Goal: Transaction & Acquisition: Book appointment/travel/reservation

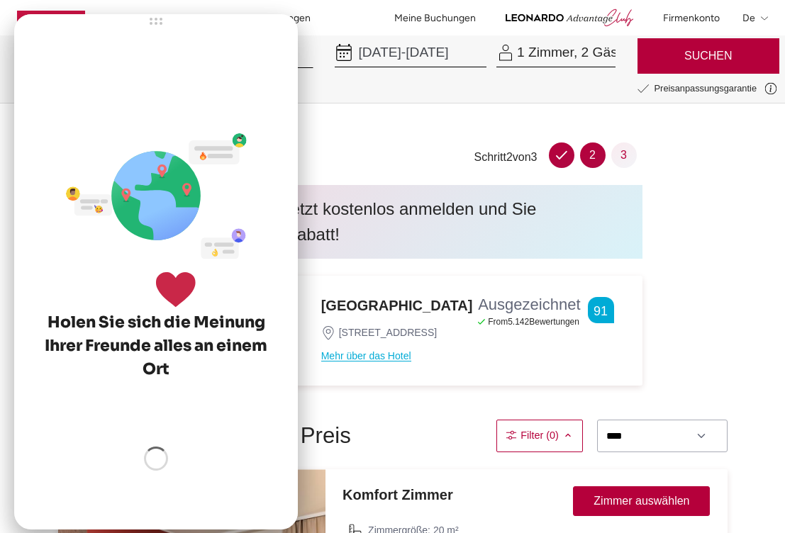
select select "******"
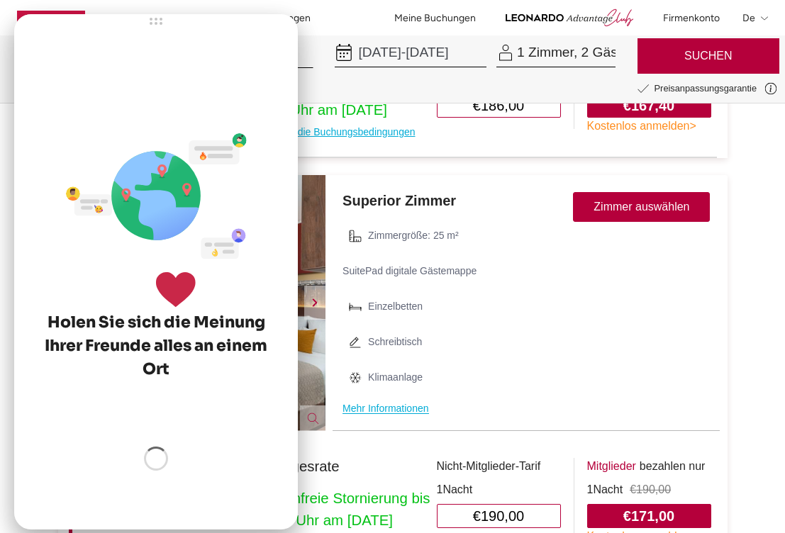
click at [556, 321] on div "Einzelbetten" at bounding box center [526, 307] width 388 height 28
drag, startPoint x: 612, startPoint y: 476, endPoint x: 609, endPoint y: 443, distance: 32.7
click at [612, 403] on div "Zimmergröße: 25 m² SuitePad digitale Gästemappe Einzelbetten Schreibtisch Klima…" at bounding box center [526, 312] width 388 height 181
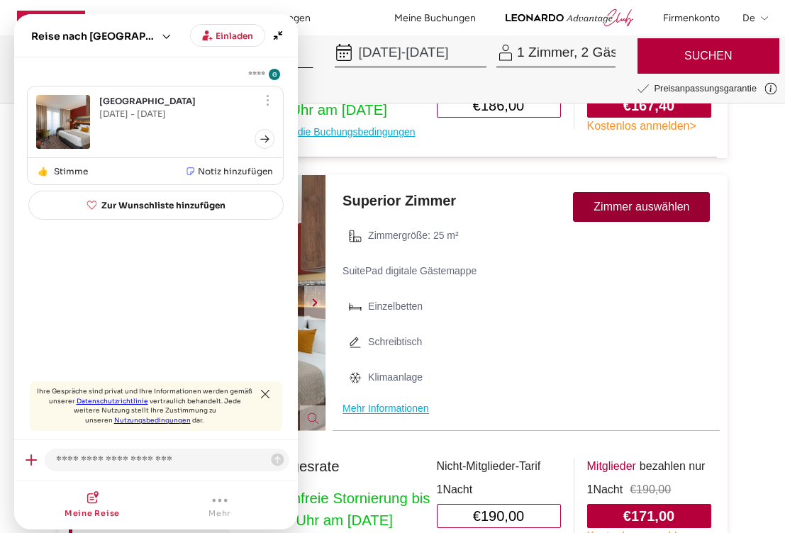
click at [641, 222] on button "Zimmer auswählen" at bounding box center [641, 207] width 137 height 30
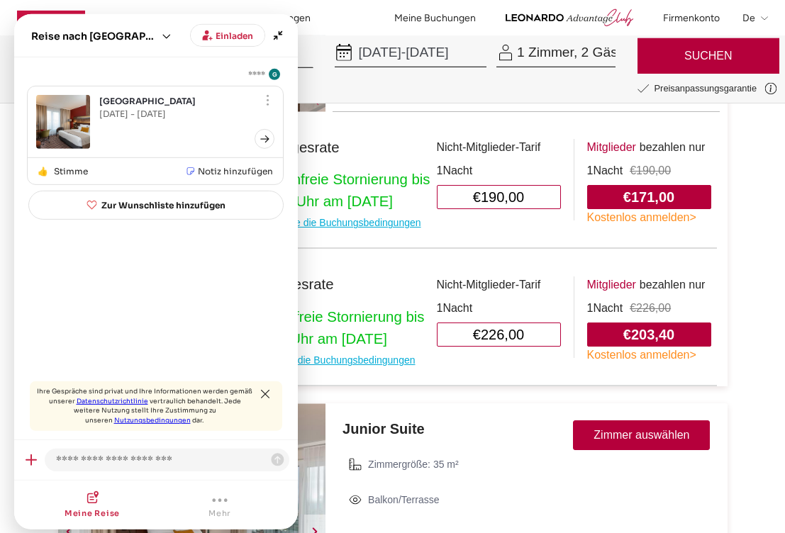
scroll to position [1161, 0]
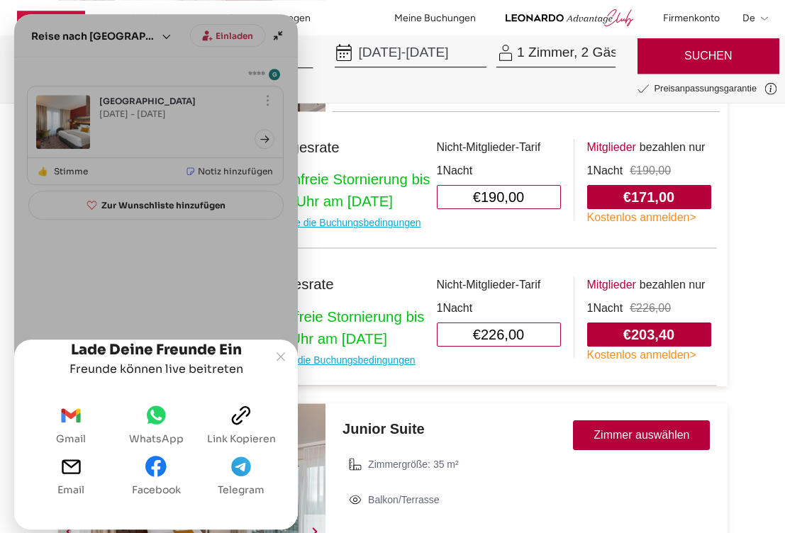
click at [352, 95] on span "Mehr Informationen" at bounding box center [385, 89] width 86 height 11
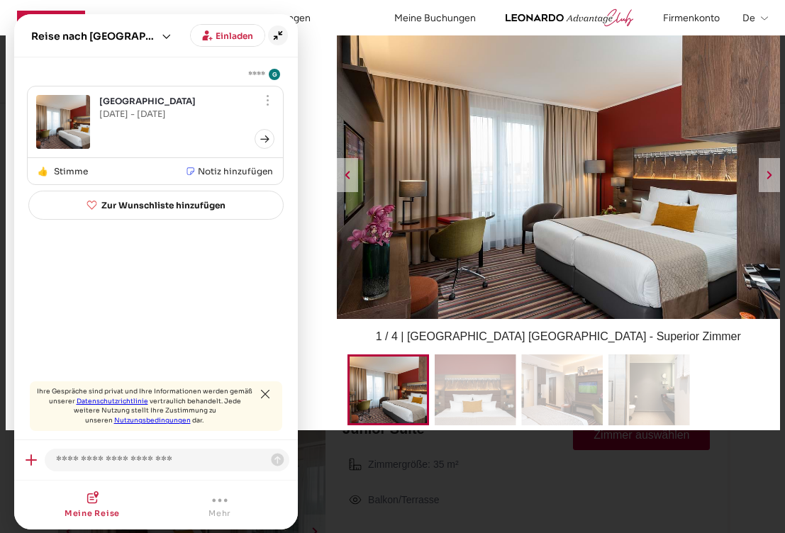
click at [285, 30] on icon "Minimieren" at bounding box center [278, 36] width 20 height 20
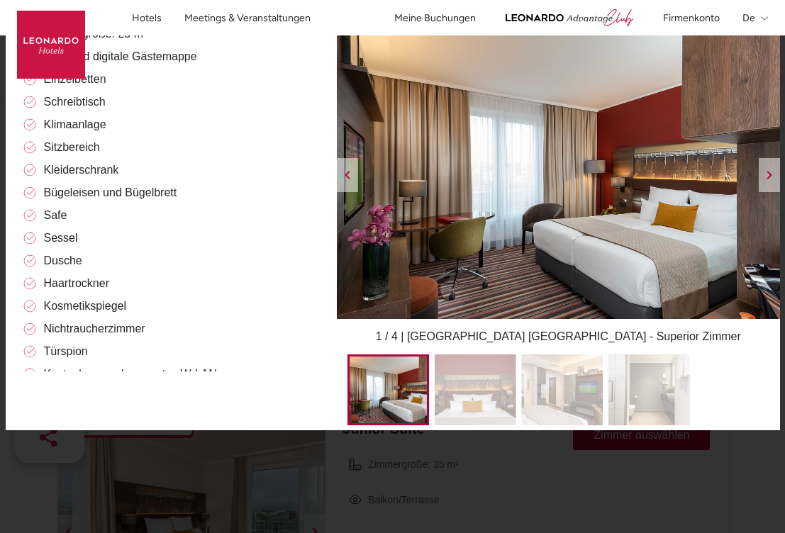
scroll to position [216, 0]
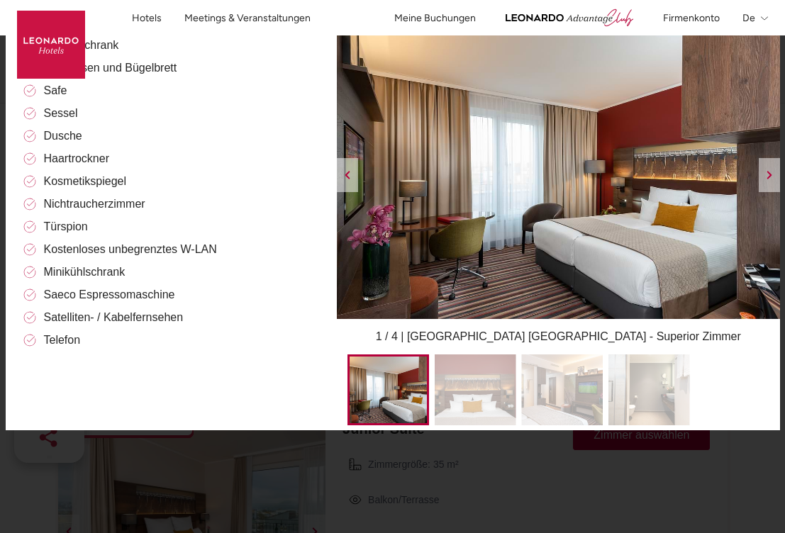
click at [457, 397] on img at bounding box center [475, 389] width 82 height 71
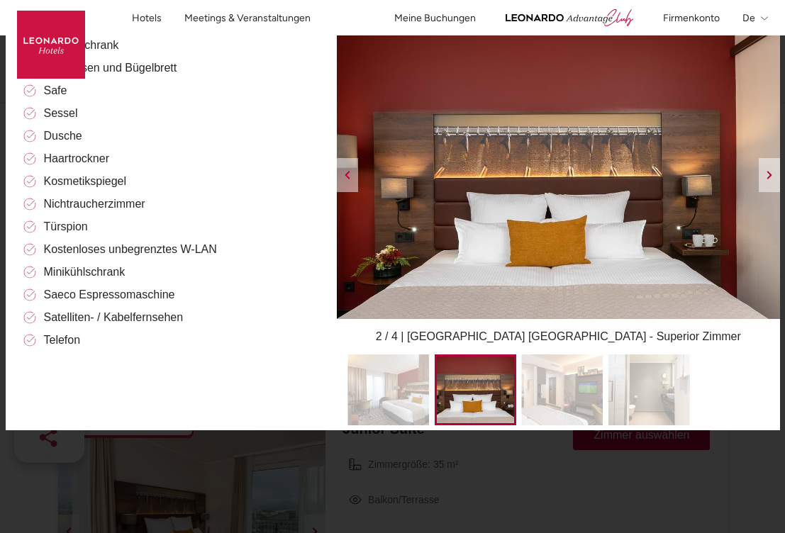
click at [543, 395] on img at bounding box center [562, 389] width 82 height 71
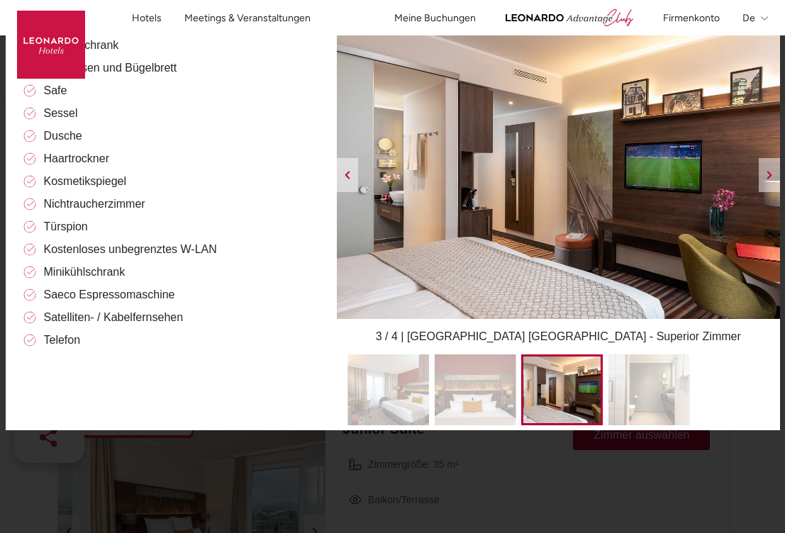
click at [651, 405] on img at bounding box center [649, 389] width 82 height 71
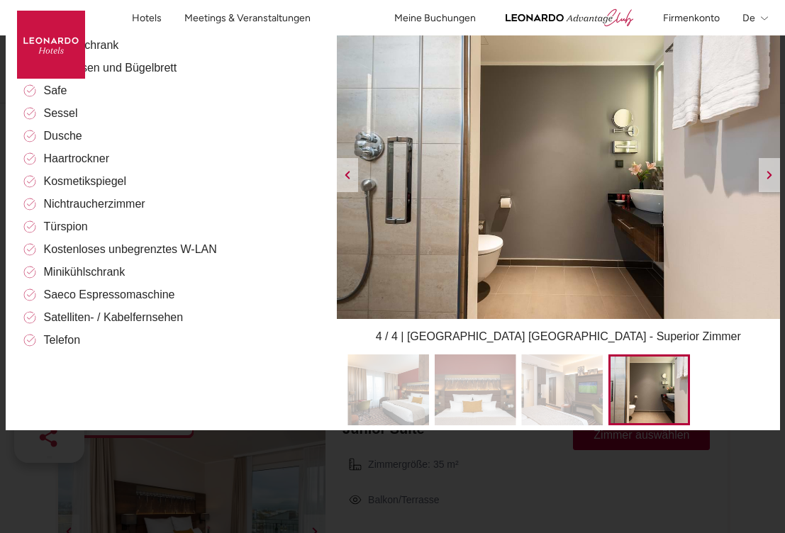
click at [768, 182] on icon at bounding box center [768, 175] width 17 height 17
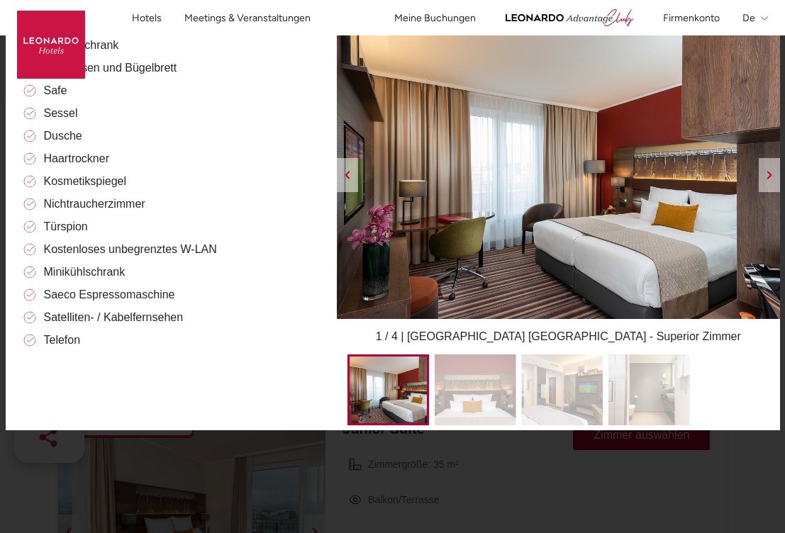
click at [768, 182] on icon at bounding box center [768, 175] width 17 height 17
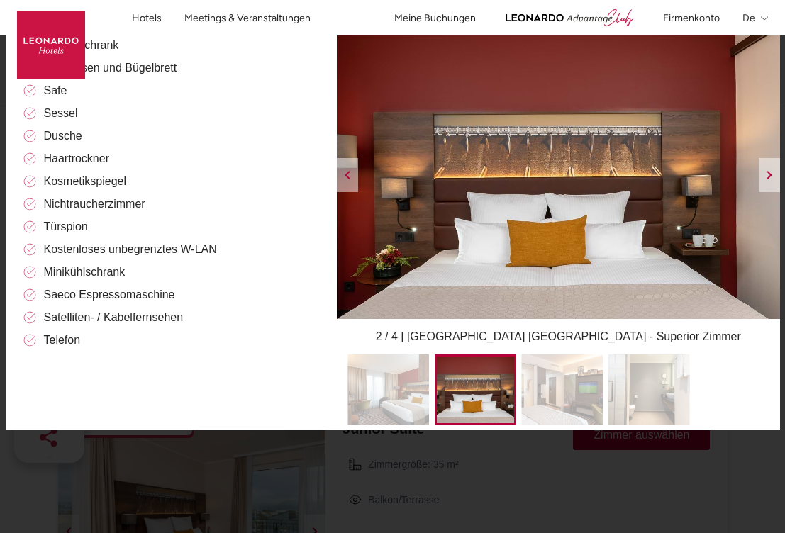
click at [768, 182] on icon at bounding box center [768, 175] width 17 height 17
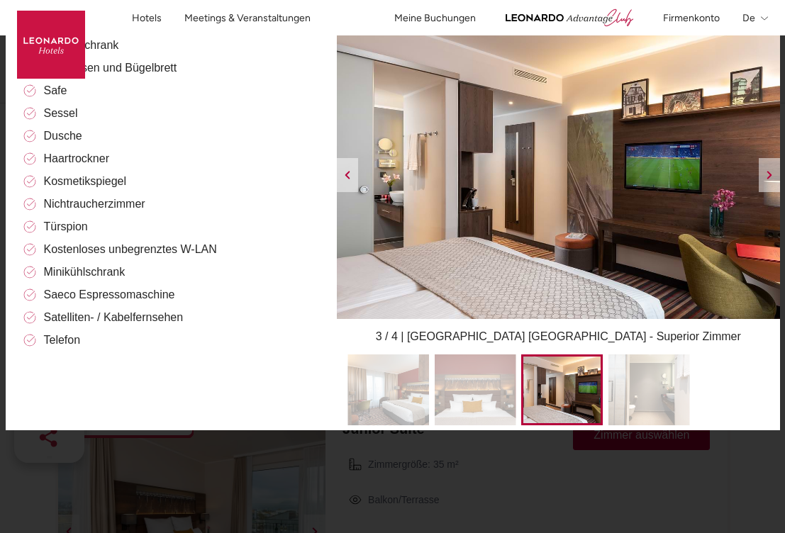
click at [768, 182] on icon at bounding box center [768, 175] width 17 height 17
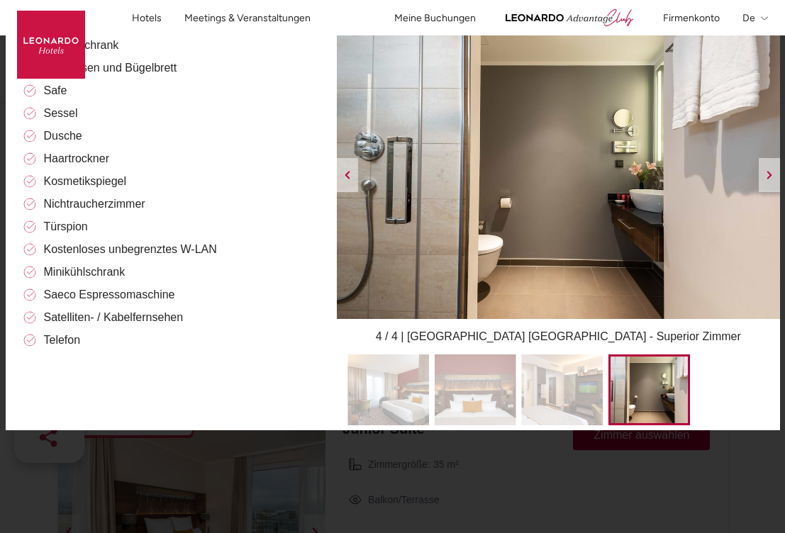
click at [768, 182] on icon at bounding box center [768, 175] width 17 height 17
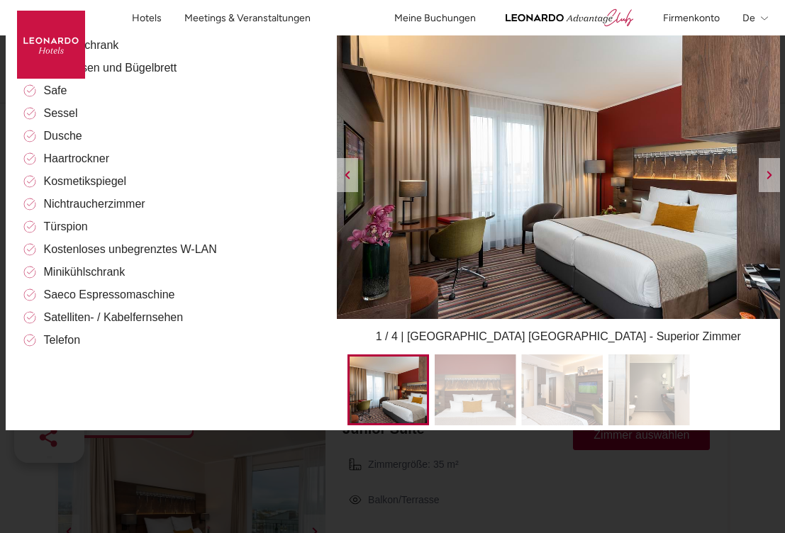
click at [768, 182] on icon at bounding box center [768, 175] width 17 height 17
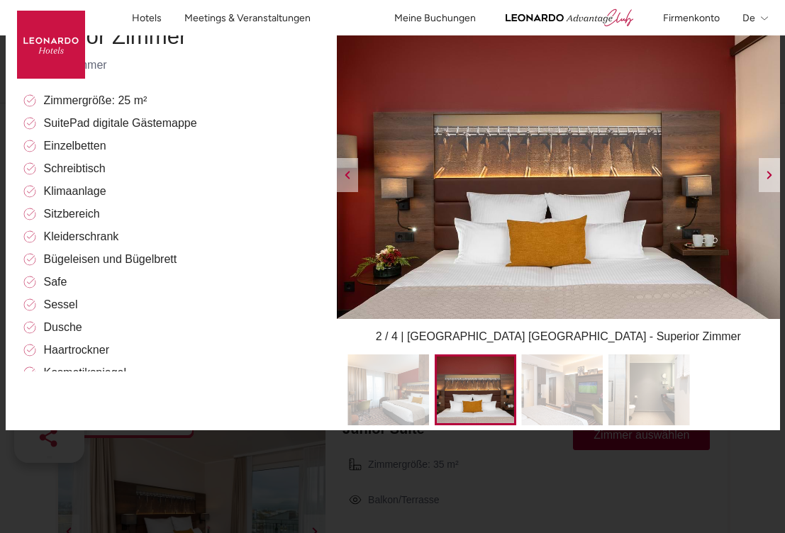
scroll to position [0, 0]
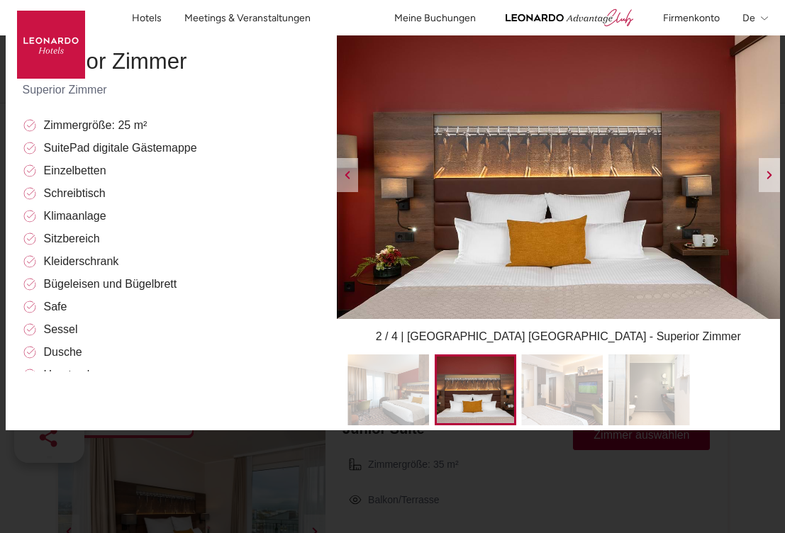
click at [400, 500] on ngb-modal-window "Superior Zimmer Superior Zimmer Superior Zimmer Zimmergröße: 25 m² SuitePad dig…" at bounding box center [392, 266] width 785 height 533
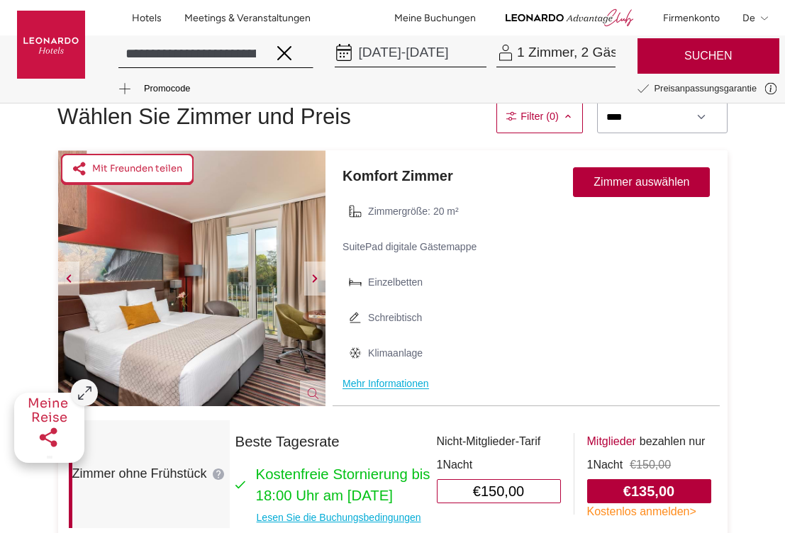
scroll to position [549, 0]
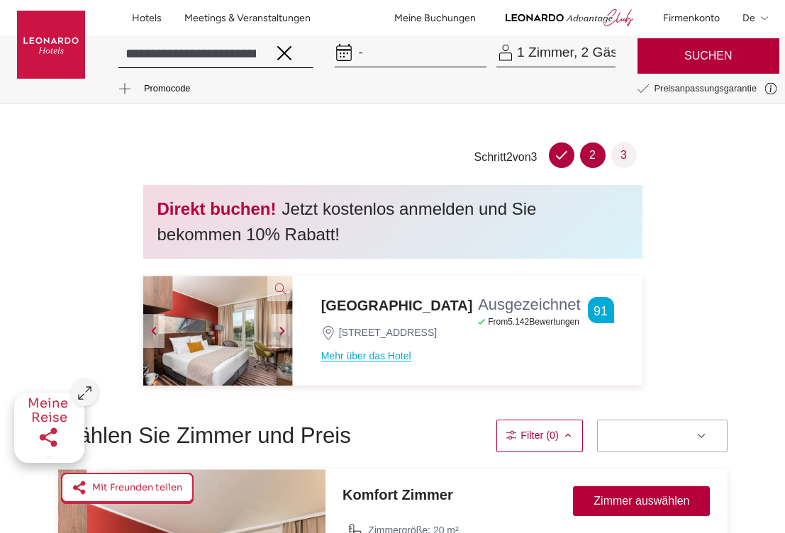
select select "******"
